Goal: Transaction & Acquisition: Obtain resource

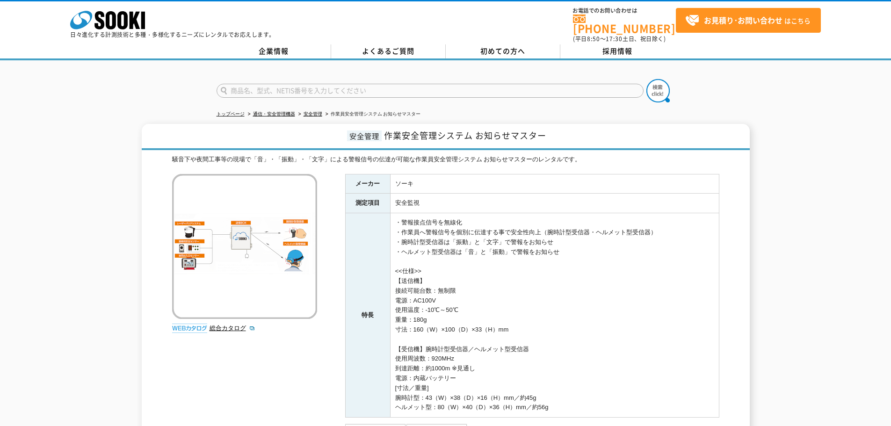
drag, startPoint x: 0, startPoint y: 0, endPoint x: 273, endPoint y: 79, distance: 284.4
click at [273, 84] on input "text" at bounding box center [429, 91] width 427 height 14
type input "ピンバン"
click at [666, 83] on img at bounding box center [657, 90] width 23 height 23
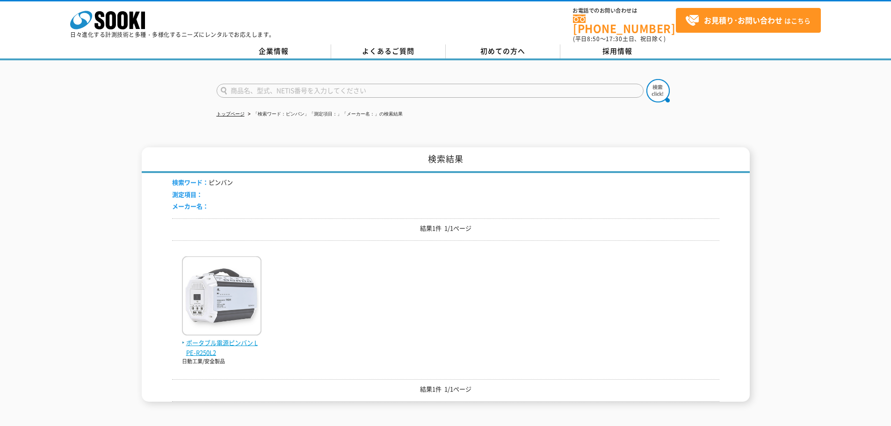
click at [225, 341] on span "ポータブル電源ピンバン LPE-R250L2" at bounding box center [221, 348] width 79 height 20
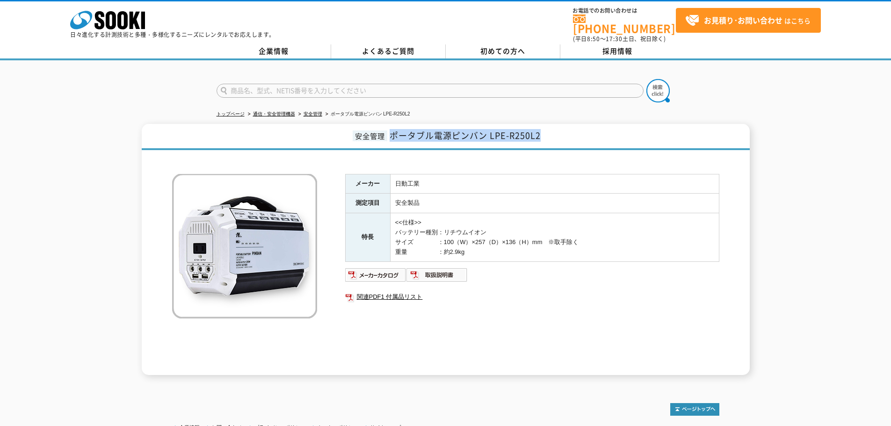
drag, startPoint x: 393, startPoint y: 130, endPoint x: 574, endPoint y: 134, distance: 181.0
click at [574, 134] on h1 "安全管理 ポータブル電源ピンバン LPE-R250L2" at bounding box center [446, 137] width 608 height 26
copy span "ポータブル電源ピンバン LPE-R250L2"
